Goal: Information Seeking & Learning: Learn about a topic

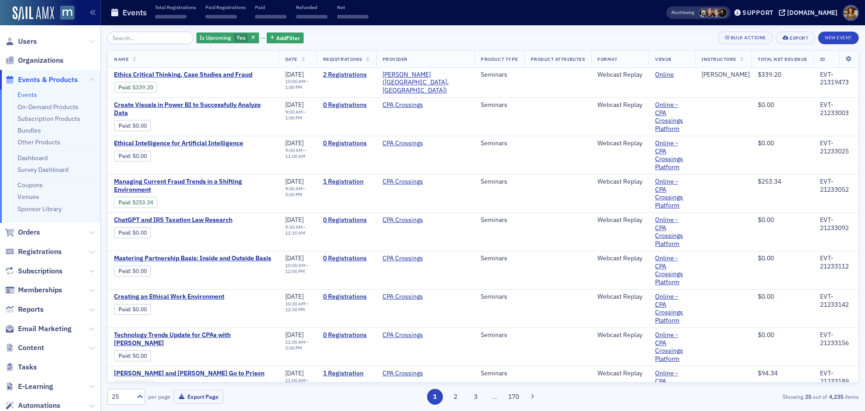
scroll to position [31, 0]
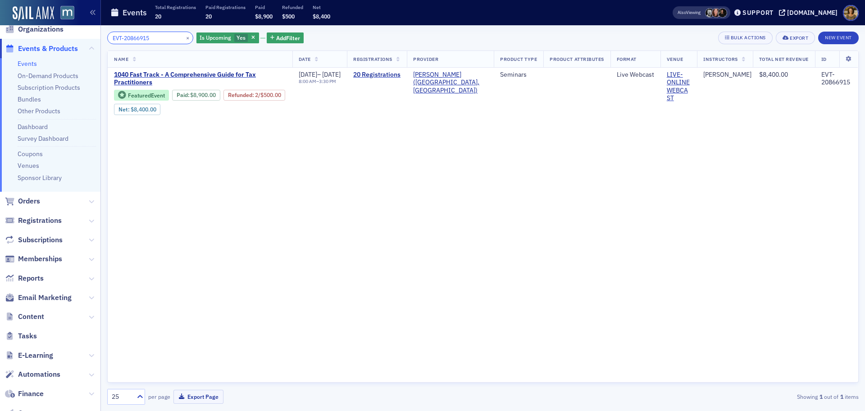
drag, startPoint x: 149, startPoint y: 37, endPoint x: 88, endPoint y: 41, distance: 61.0
click at [88, 41] on div "Users Organizations Events & Products Events On-Demand Products Subscription Pr…" at bounding box center [432, 205] width 865 height 411
paste input "1099283"
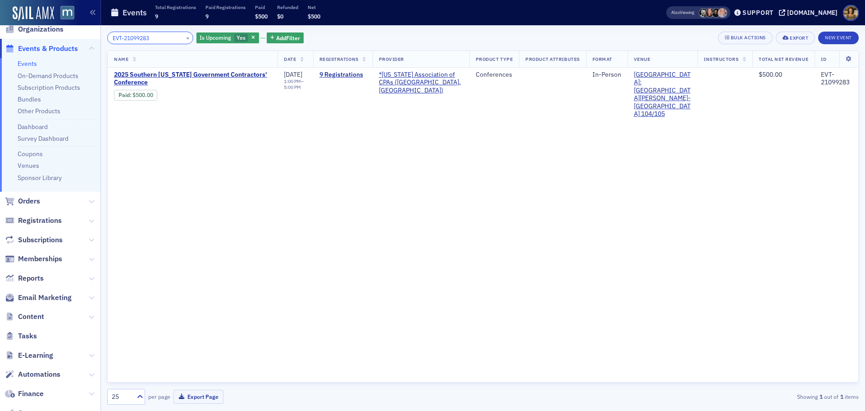
drag, startPoint x: 155, startPoint y: 37, endPoint x: 112, endPoint y: 40, distance: 42.9
click at [112, 40] on input "EVT-21099283" at bounding box center [150, 38] width 86 height 13
paste input "0841431"
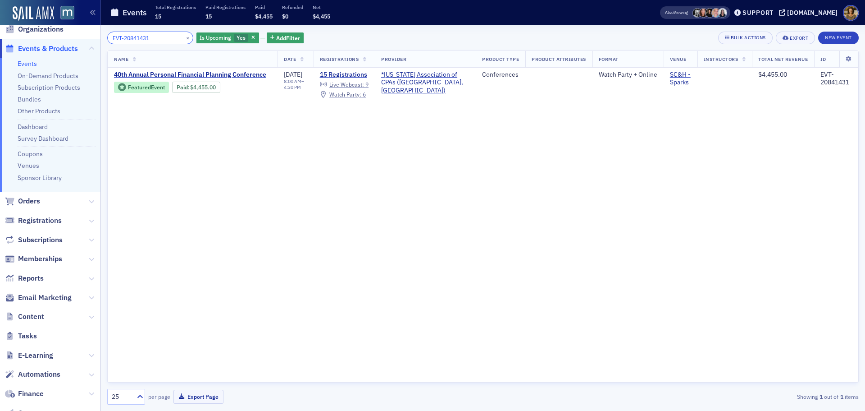
type input "EVT-20841431"
click at [184, 38] on button "×" at bounding box center [188, 37] width 8 height 8
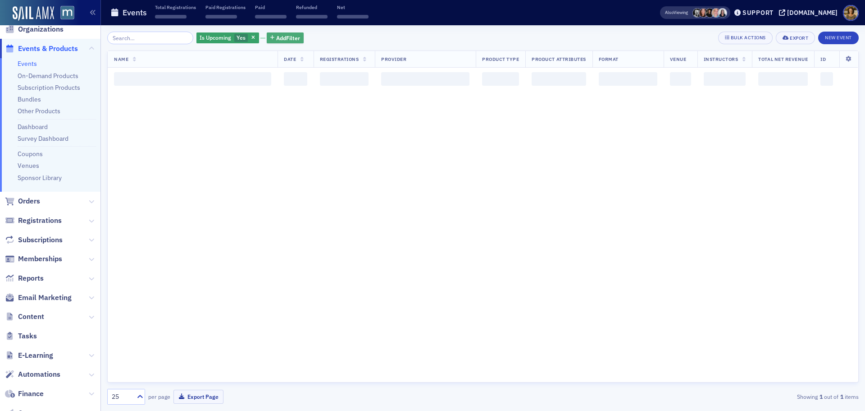
click at [277, 37] on span "Add Filter" at bounding box center [288, 38] width 24 height 8
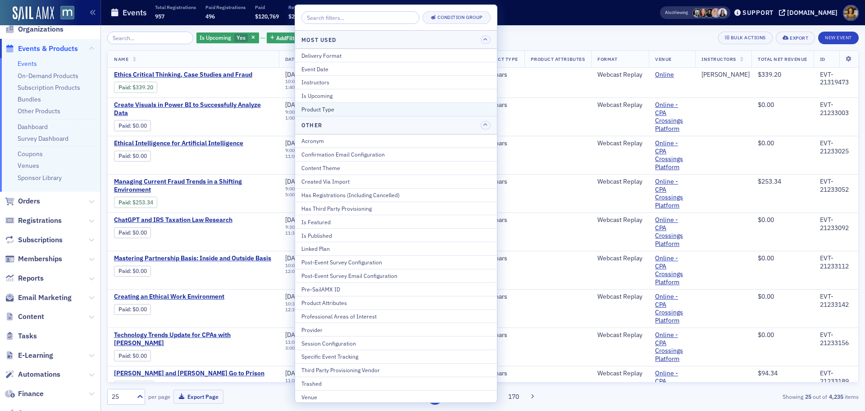
click at [325, 108] on div "Product Type" at bounding box center [396, 109] width 189 height 8
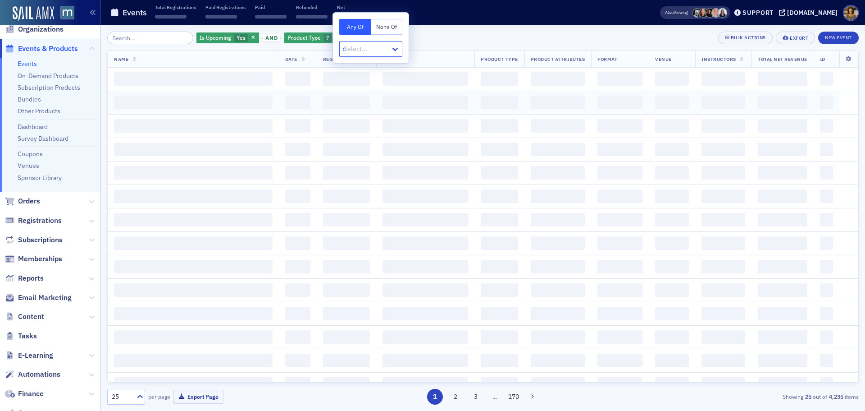
type input "se"
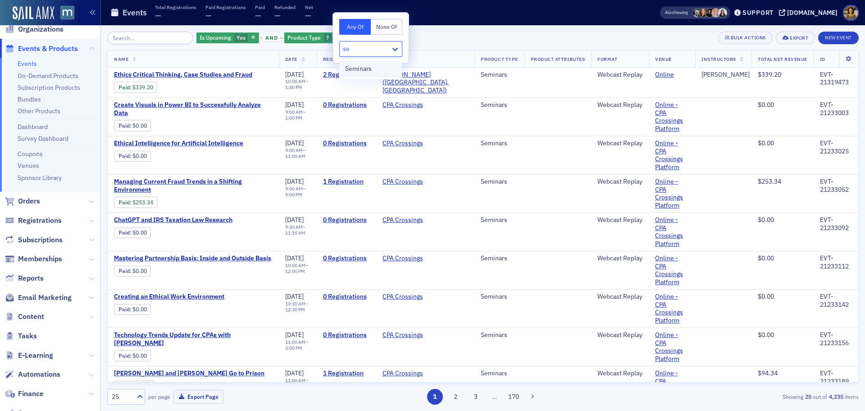
click at [357, 68] on span "Seminars" at bounding box center [358, 68] width 27 height 9
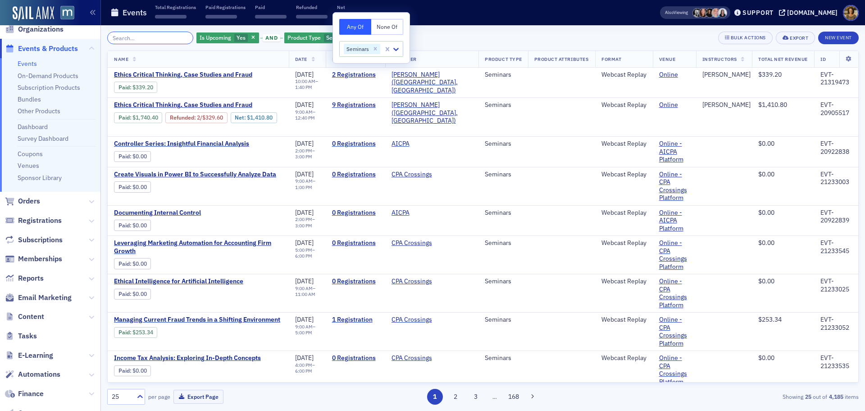
click at [176, 33] on input "search" at bounding box center [150, 38] width 86 height 13
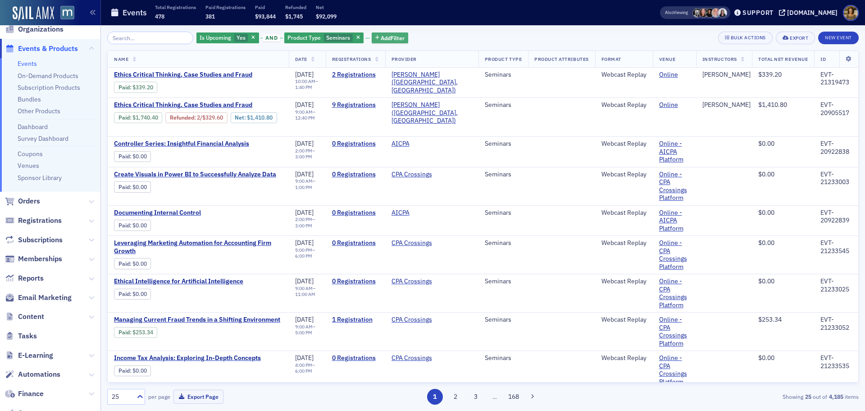
click at [384, 36] on span "Add Filter" at bounding box center [393, 38] width 24 height 8
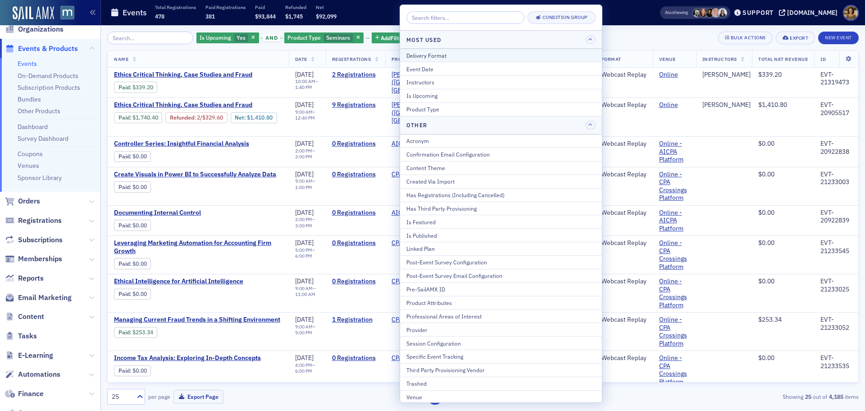
click at [422, 55] on div "Delivery Format" at bounding box center [501, 55] width 189 height 8
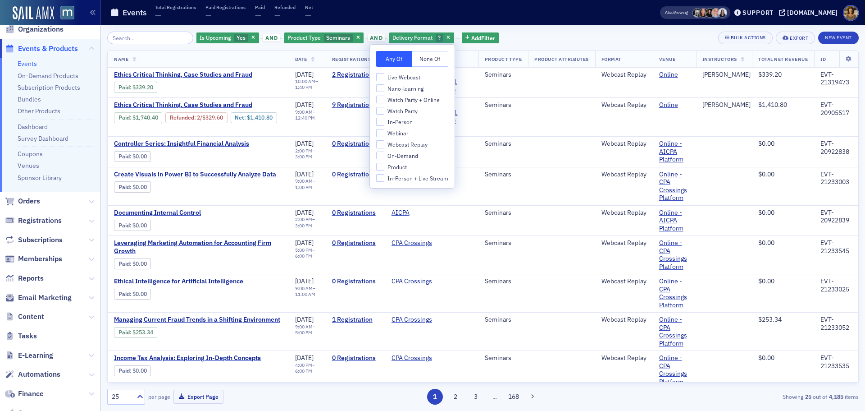
drag, startPoint x: 403, startPoint y: 77, endPoint x: 375, endPoint y: 77, distance: 28.9
click at [403, 78] on span "Live Webcast" at bounding box center [404, 77] width 33 height 8
click at [384, 78] on input "Live Webcast" at bounding box center [380, 77] width 8 height 8
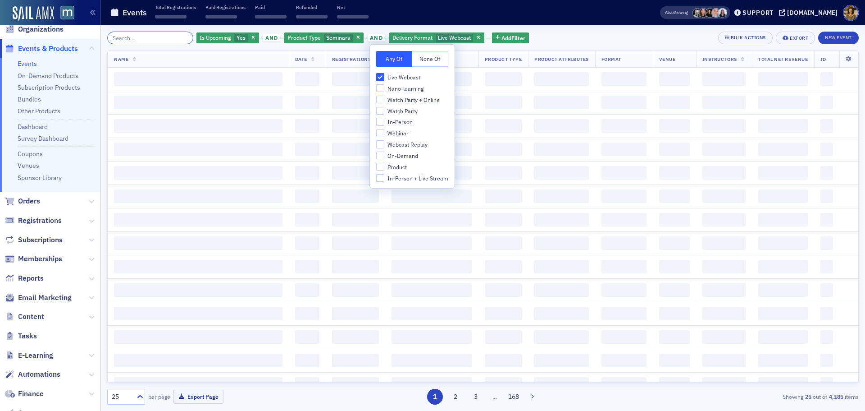
click at [144, 40] on input "search" at bounding box center [150, 38] width 86 height 13
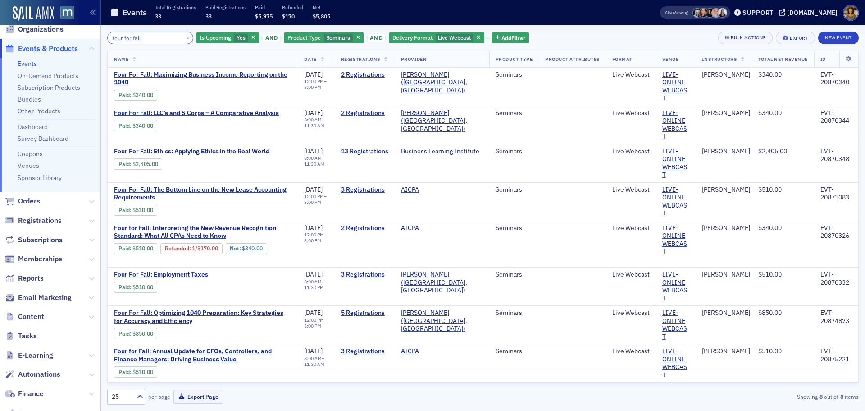
type input "four for fall"
click at [326, 38] on span "Seminars" at bounding box center [338, 37] width 24 height 7
click at [398, 48] on icon "Remove Seminars" at bounding box center [396, 49] width 6 height 6
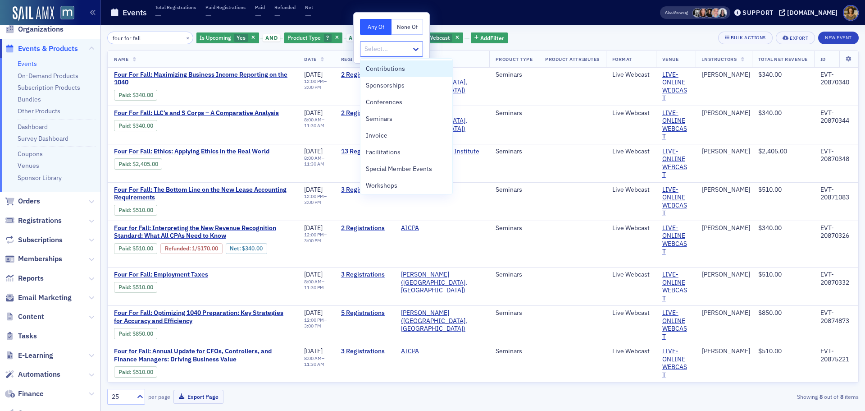
drag, startPoint x: 383, startPoint y: 49, endPoint x: 385, endPoint y: 54, distance: 5.0
click at [383, 50] on div at bounding box center [387, 48] width 47 height 11
click at [388, 97] on span "Conferences" at bounding box center [384, 101] width 37 height 9
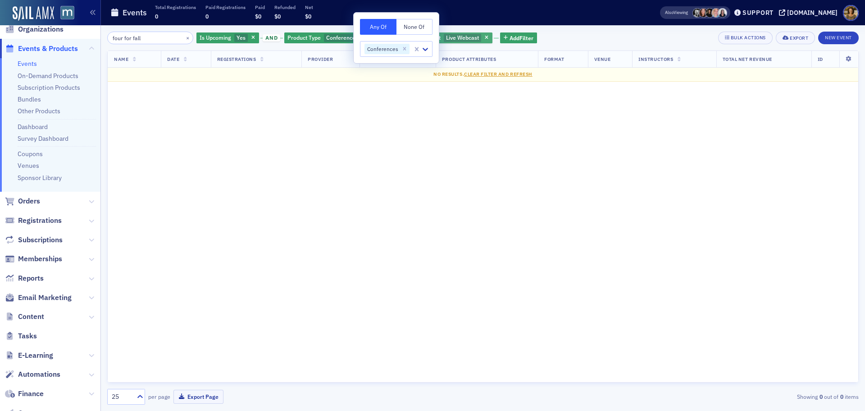
click at [447, 36] on span "Live Webcast" at bounding box center [462, 37] width 33 height 7
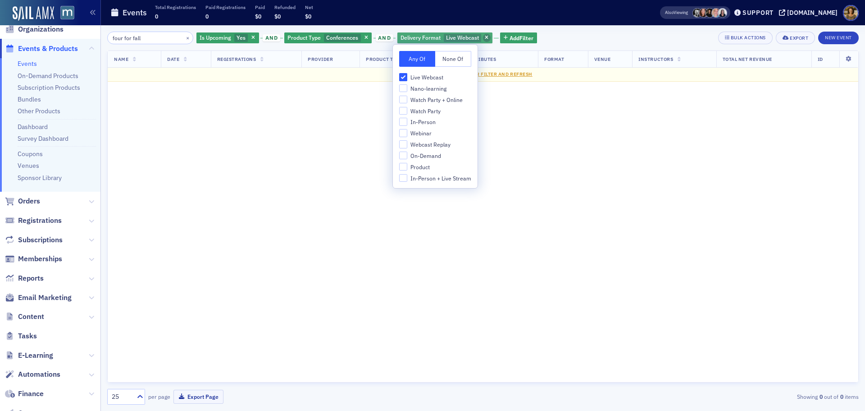
click at [483, 37] on span "button" at bounding box center [487, 38] width 8 height 8
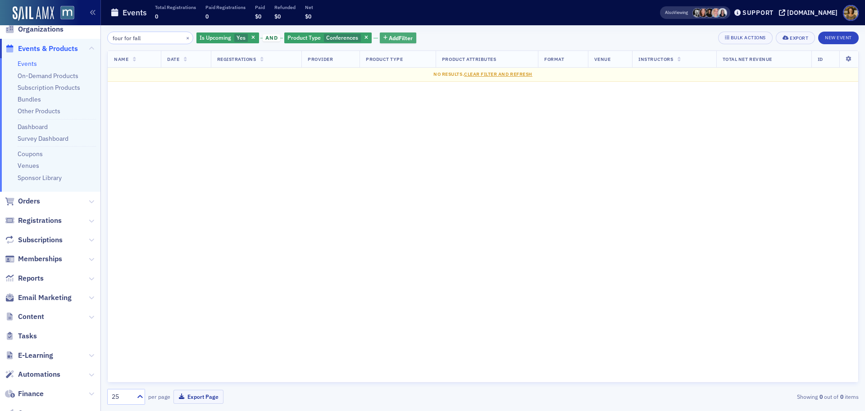
click at [391, 37] on span "Add Filter" at bounding box center [401, 38] width 24 height 8
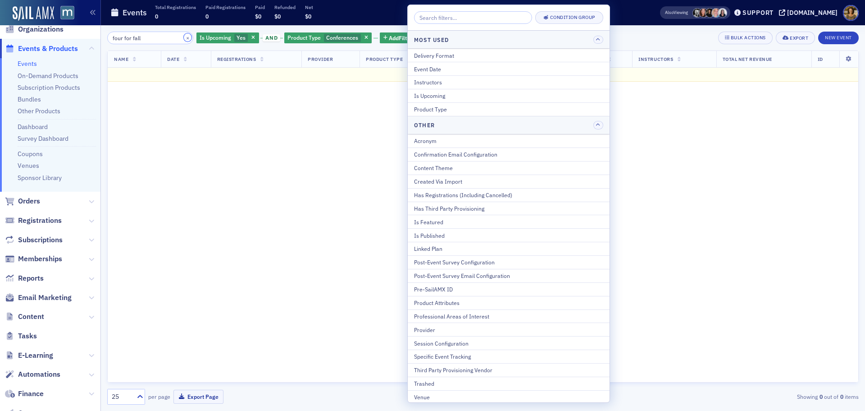
drag, startPoint x: 177, startPoint y: 38, endPoint x: 147, endPoint y: 37, distance: 29.8
click at [184, 38] on button "×" at bounding box center [188, 37] width 8 height 8
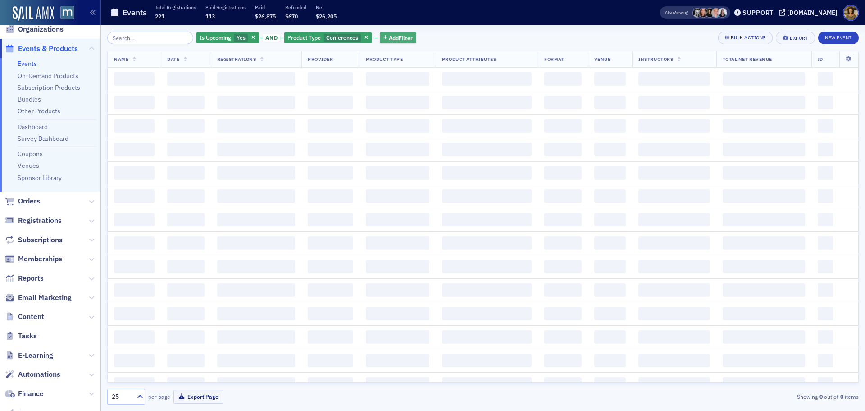
click at [389, 41] on span "Add Filter" at bounding box center [401, 38] width 24 height 8
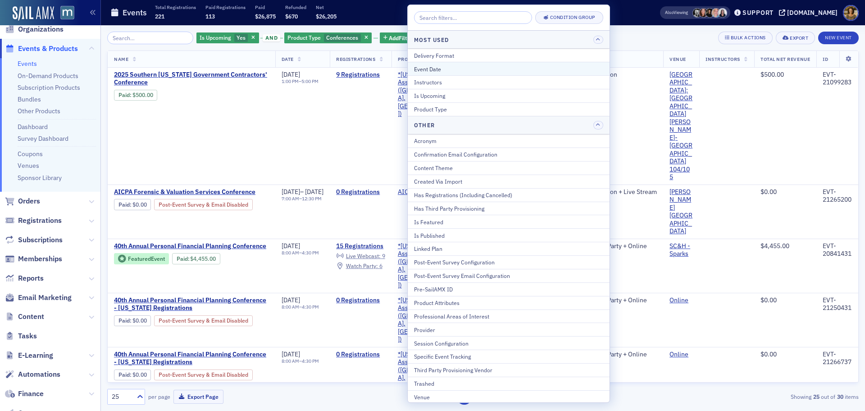
click at [421, 63] on button "Event Date" at bounding box center [509, 69] width 202 height 14
select select "8"
select select "2025"
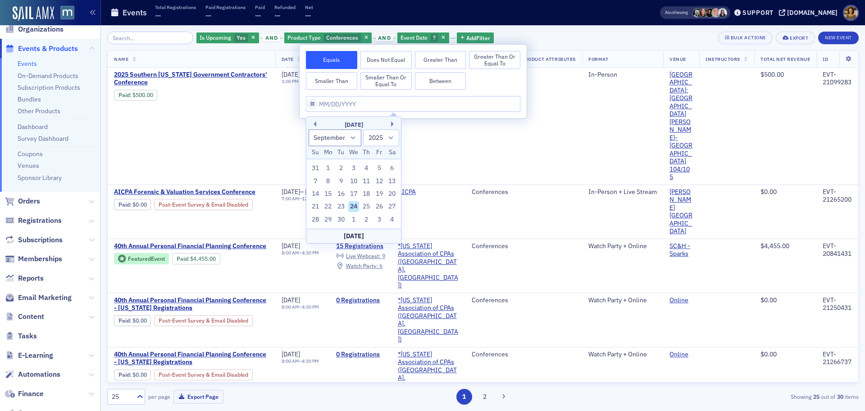
click at [394, 120] on div "[DATE] January February March April May June July August September October Nove…" at bounding box center [354, 138] width 95 height 42
drag, startPoint x: 391, startPoint y: 122, endPoint x: 398, endPoint y: 125, distance: 7.9
click at [392, 123] on div "Previous Month Next Month [DATE] January February March April May June July Aug…" at bounding box center [354, 179] width 96 height 127
click at [392, 123] on button "Next Month" at bounding box center [393, 123] width 5 height 5
click at [392, 121] on button "Next Month" at bounding box center [393, 123] width 5 height 5
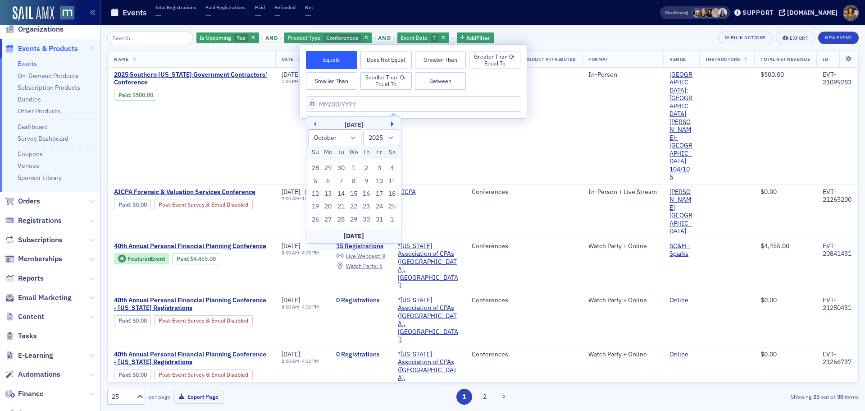
select select "10"
click at [328, 206] on div "17" at bounding box center [328, 206] width 11 height 11
type input "[DATE]"
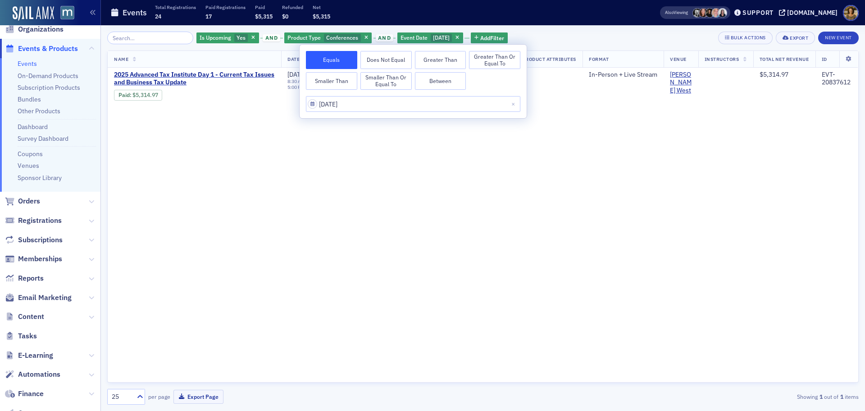
click at [436, 78] on button "Between" at bounding box center [440, 81] width 51 height 18
select select "10"
select select "2025"
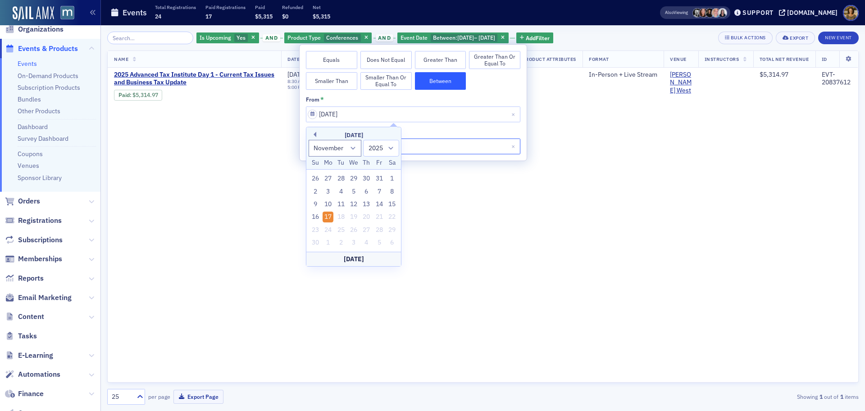
click at [425, 146] on input "[DATE]" at bounding box center [413, 146] width 215 height 16
select select "10"
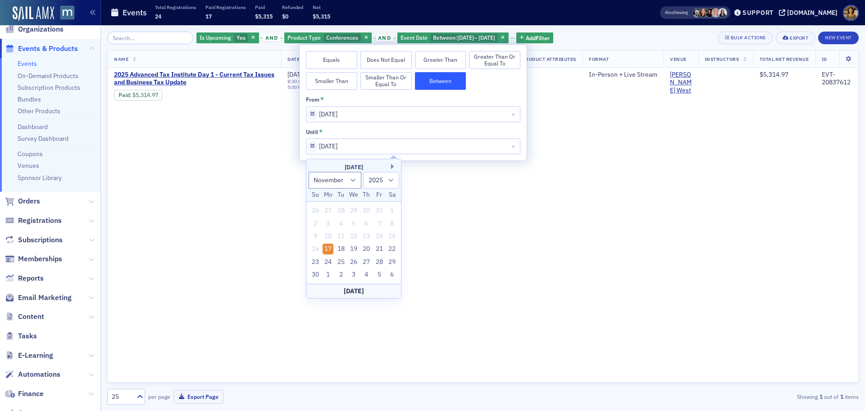
click at [365, 249] on div "20" at bounding box center [367, 248] width 11 height 11
type input "[DATE]"
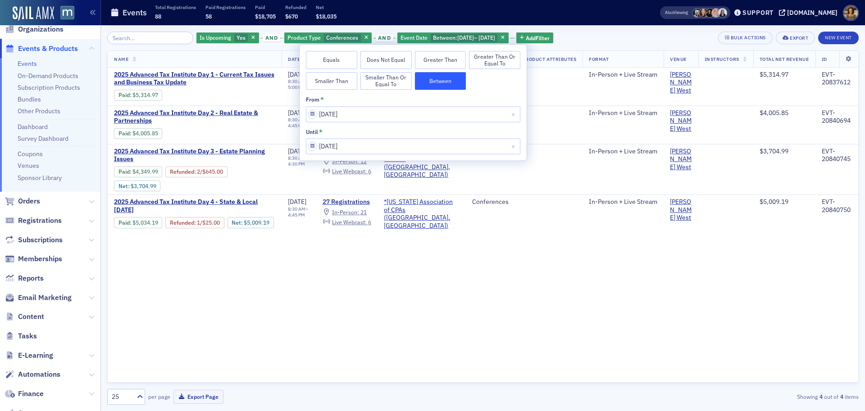
click at [333, 58] on button "Equals" at bounding box center [331, 60] width 51 height 18
select select "10"
select select "2025"
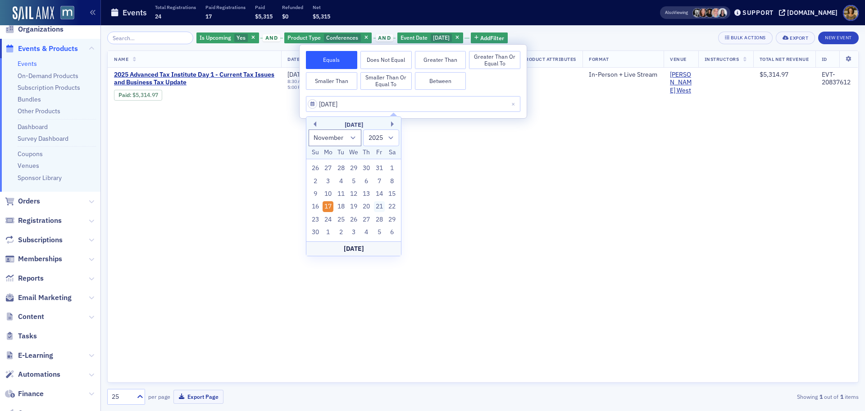
click at [381, 206] on div "21" at bounding box center [379, 206] width 11 height 11
type input "[DATE]"
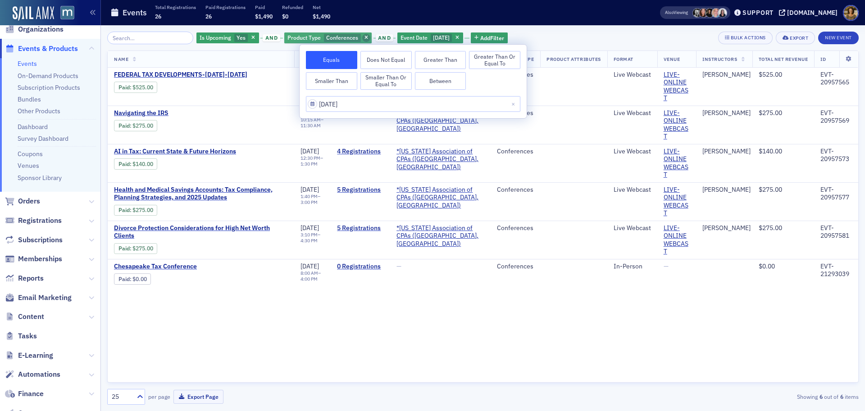
click at [365, 37] on icon "button" at bounding box center [367, 38] width 4 height 5
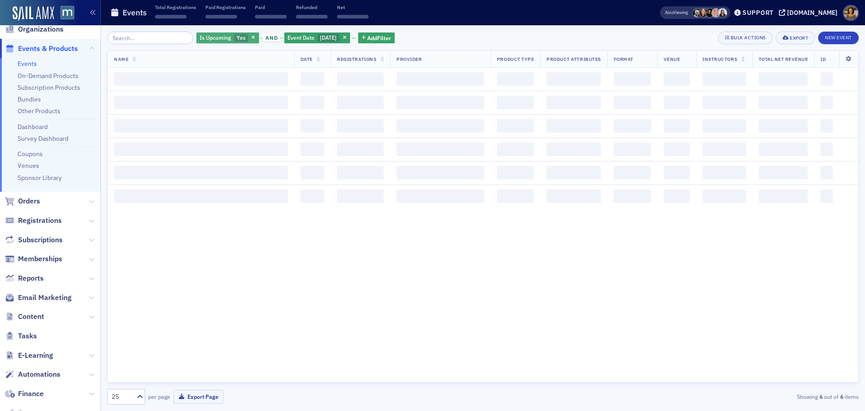
click at [347, 38] on icon "button" at bounding box center [345, 38] width 4 height 5
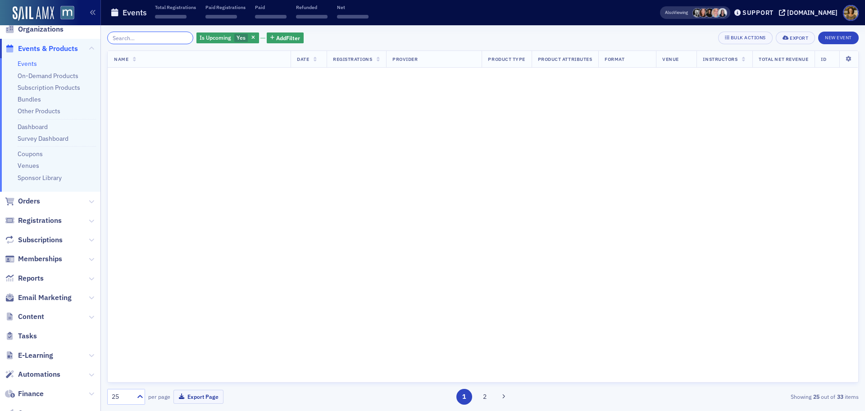
click at [153, 38] on input "search" at bounding box center [150, 38] width 86 height 13
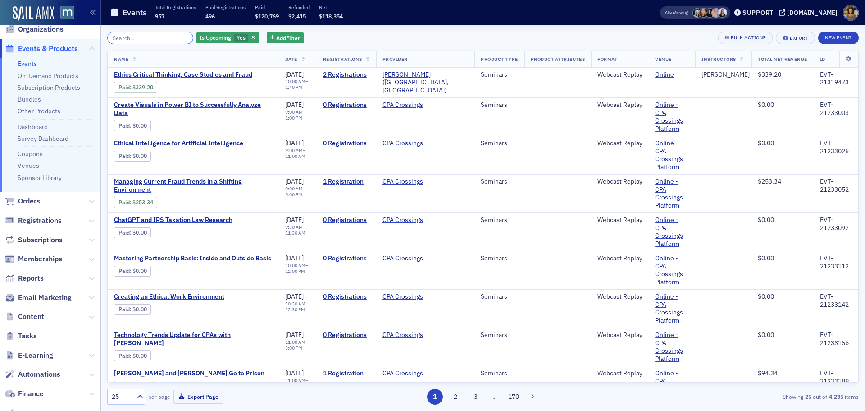
paste input "EVT-20896002"
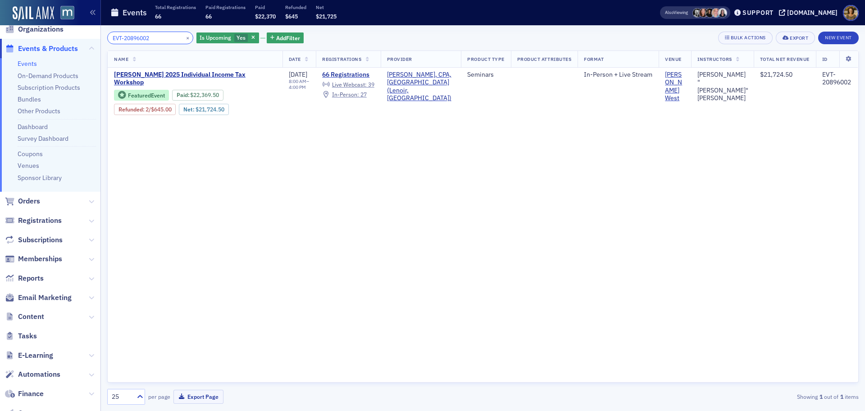
drag, startPoint x: 152, startPoint y: 40, endPoint x: 81, endPoint y: 41, distance: 71.2
click at [82, 44] on div "Users Organizations Events & Products Events On-Demand Products Subscription Pr…" at bounding box center [432, 205] width 865 height 411
paste input "9"
drag, startPoint x: 157, startPoint y: 37, endPoint x: 100, endPoint y: 37, distance: 56.8
click at [100, 37] on div "Users Organizations Events & Products Events On-Demand Products Subscription Pr…" at bounding box center [432, 205] width 865 height 411
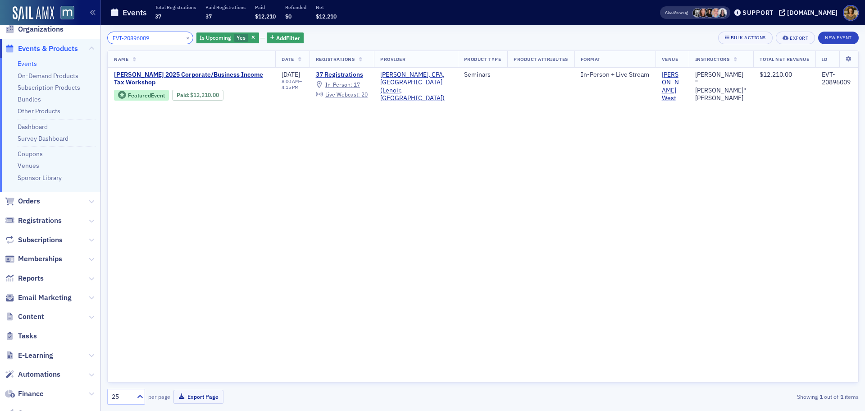
paste input "14"
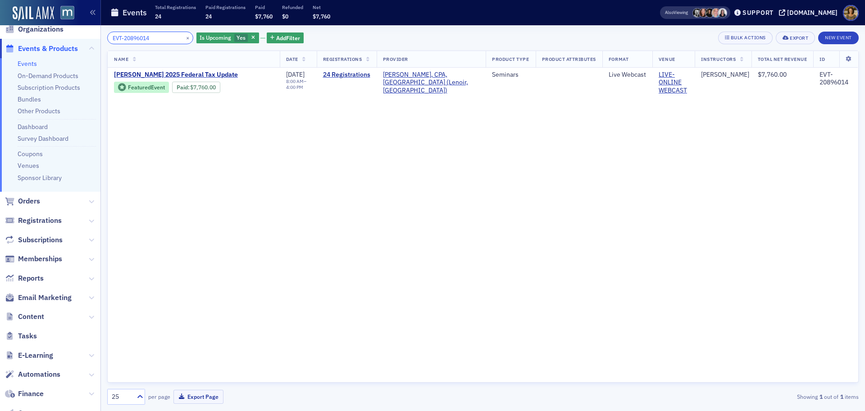
drag, startPoint x: 162, startPoint y: 36, endPoint x: 109, endPoint y: 34, distance: 52.8
click at [109, 34] on input "EVT-20896014" at bounding box center [150, 38] width 86 height 13
paste input "959685"
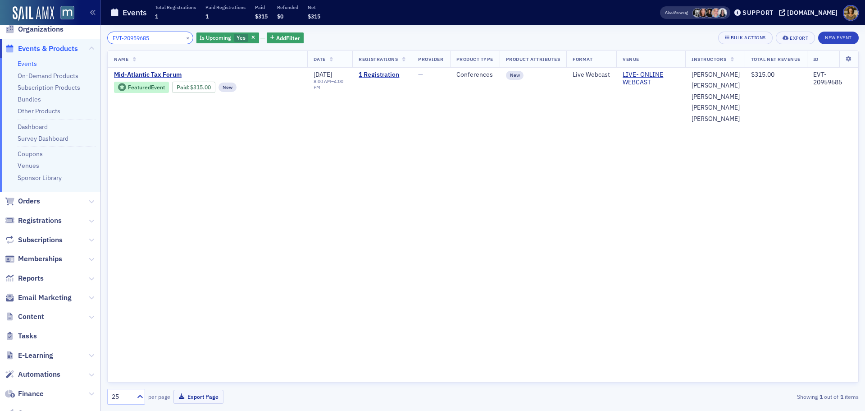
drag, startPoint x: 169, startPoint y: 33, endPoint x: 161, endPoint y: 38, distance: 9.9
click at [159, 34] on input "EVT-20959685" at bounding box center [150, 38] width 86 height 13
drag, startPoint x: 157, startPoint y: 38, endPoint x: 80, endPoint y: 39, distance: 77.1
click at [80, 39] on div "Users Organizations Events & Products Events On-Demand Products Subscription Pr…" at bounding box center [432, 205] width 865 height 411
paste input "870374"
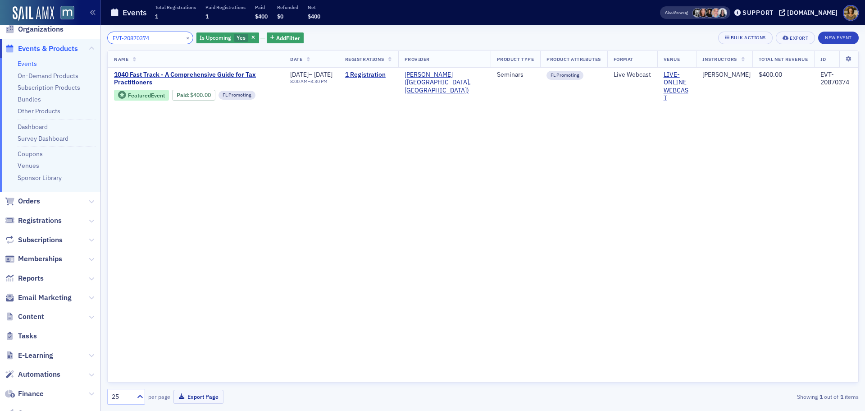
drag, startPoint x: 164, startPoint y: 38, endPoint x: 94, endPoint y: 41, distance: 70.4
click at [94, 41] on div "Users Organizations Events & Products Events On-Demand Products Subscription Pr…" at bounding box center [432, 205] width 865 height 411
paste input "967510"
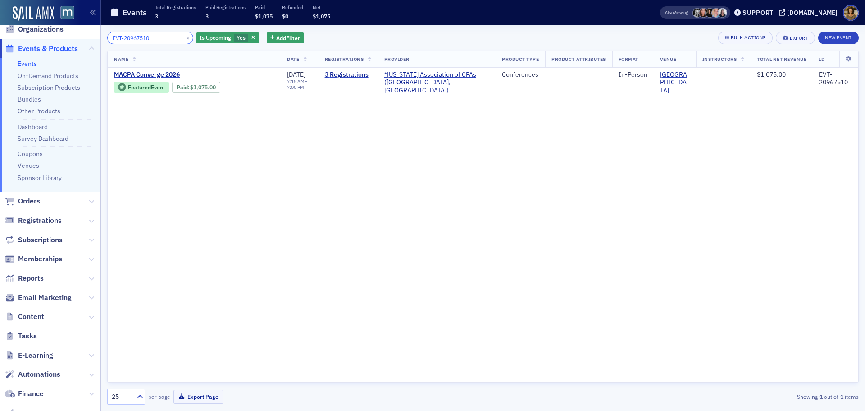
type input "EVT-20967510"
